Goal: Contribute content

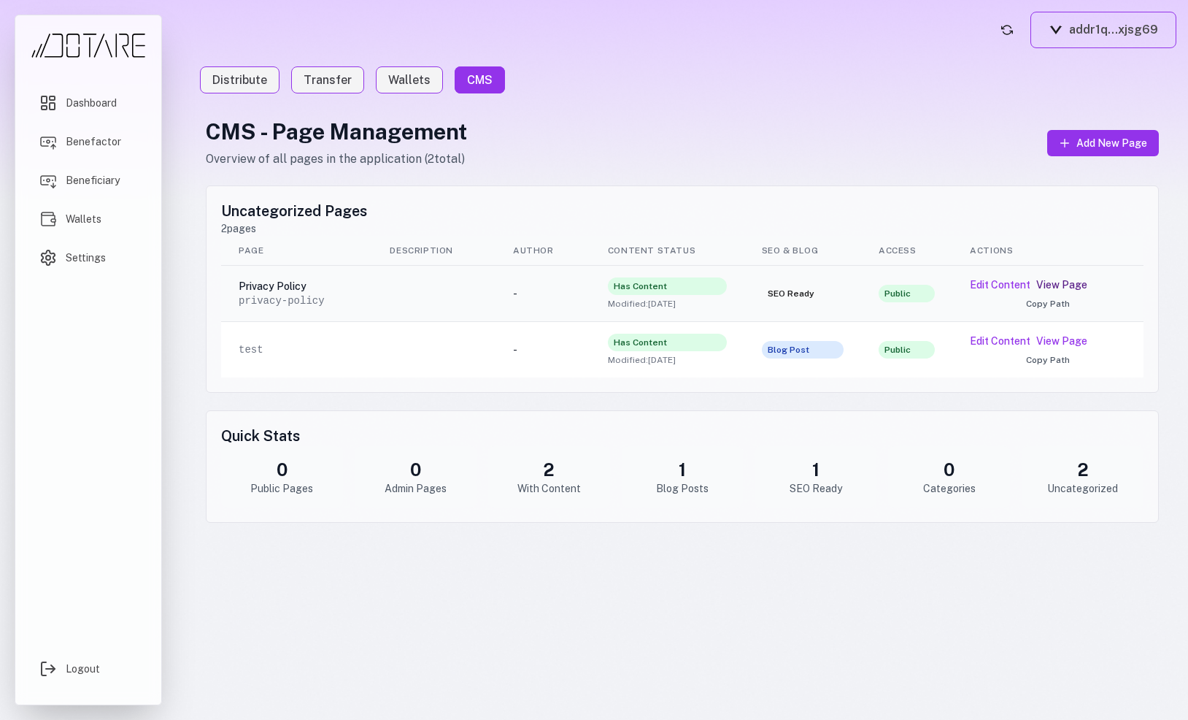
click at [1055, 286] on link "View Page" at bounding box center [1061, 284] width 51 height 15
click at [997, 285] on button "Edit Content" at bounding box center [1000, 284] width 61 height 15
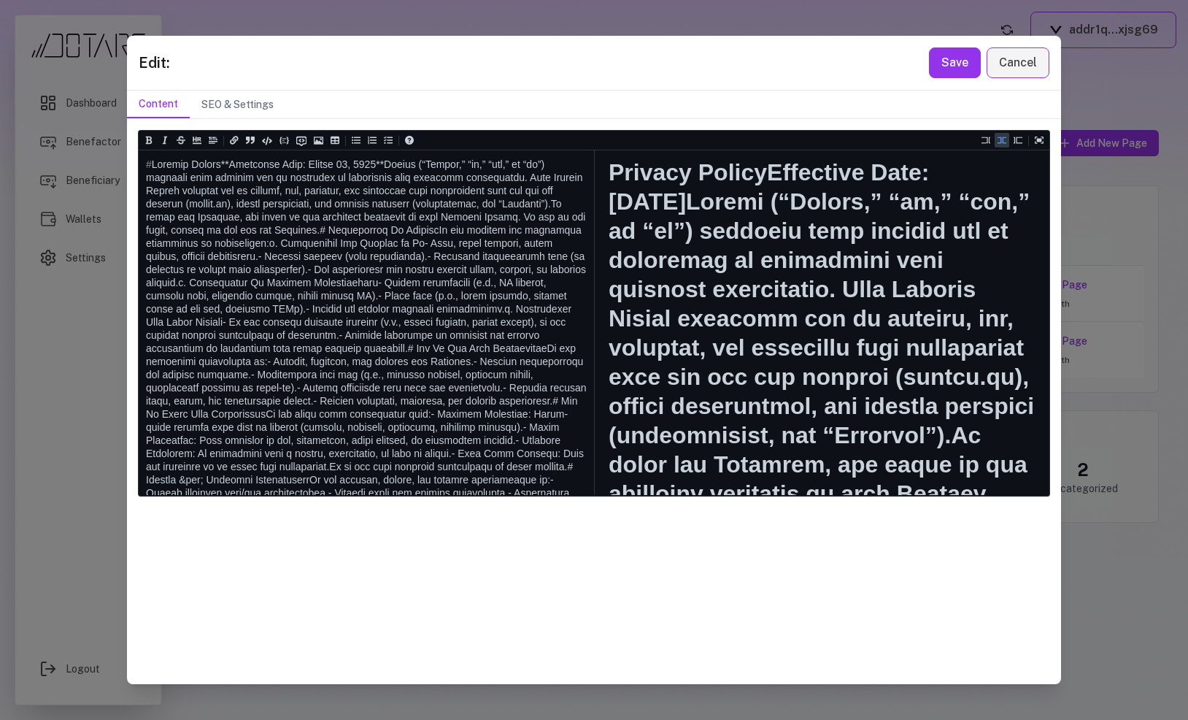
scroll to position [2888, 0]
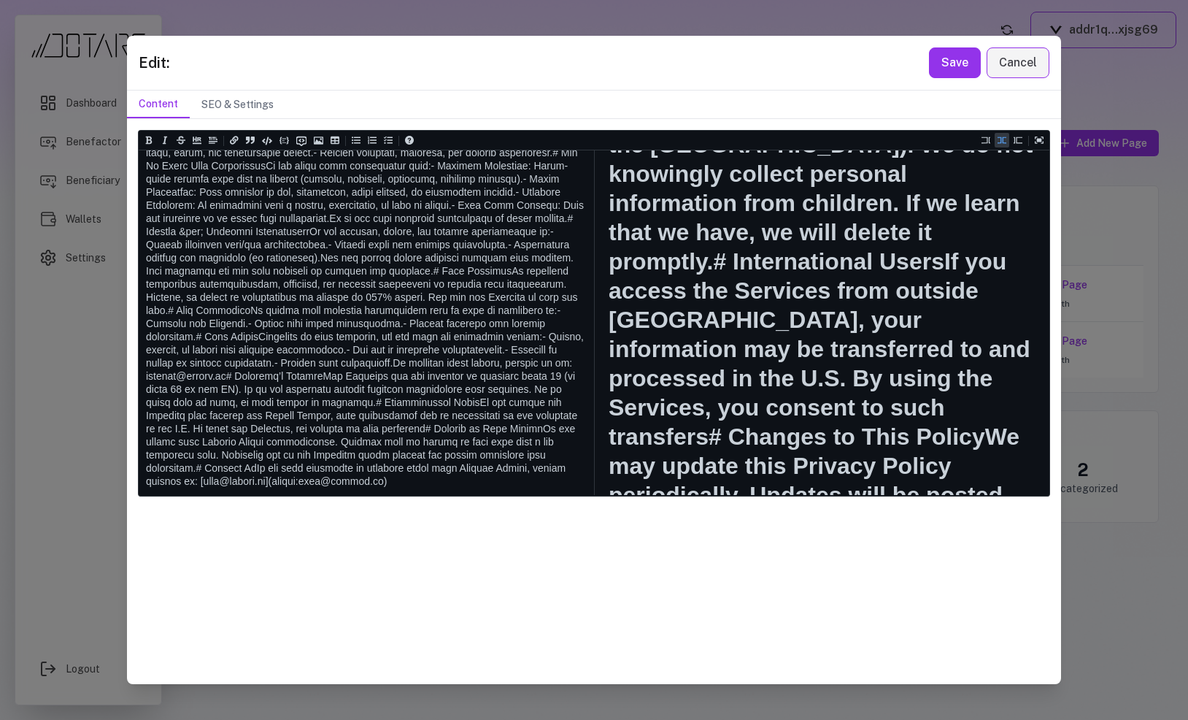
click at [486, 298] on textarea at bounding box center [366, 198] width 454 height 593
click at [538, 291] on textarea at bounding box center [366, 198] width 454 height 593
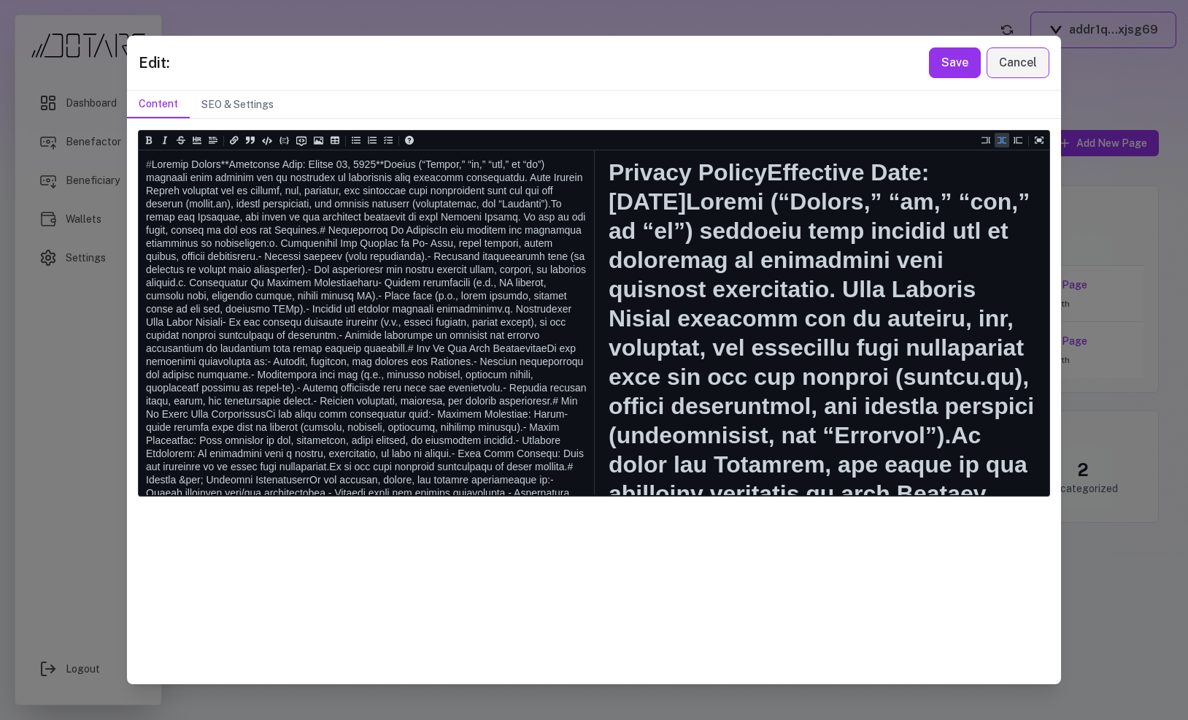
click at [216, 179] on textarea at bounding box center [366, 446] width 454 height 593
click at [237, 142] on icon "Add a link (ctrl + l)" at bounding box center [234, 140] width 9 height 9
click at [456, 217] on textarea at bounding box center [366, 446] width 454 height 593
paste textarea "**********"
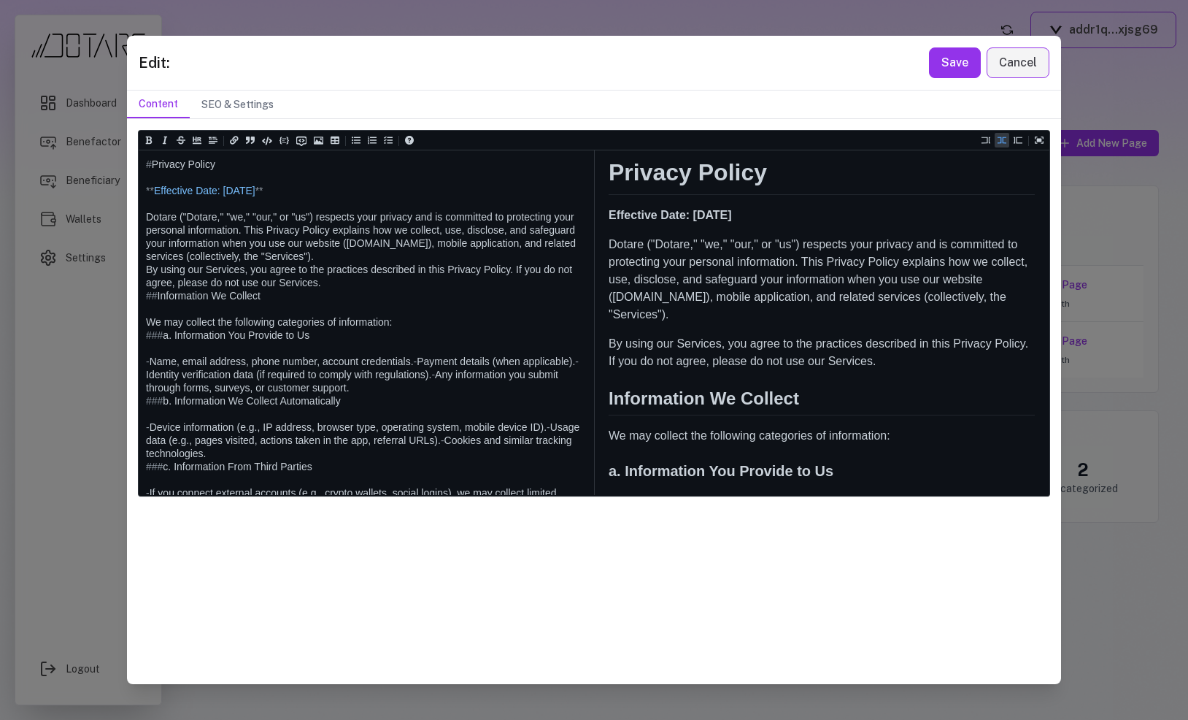
type textarea "**********"
click at [968, 65] on button "Save" at bounding box center [955, 62] width 52 height 31
